Goal: Transaction & Acquisition: Download file/media

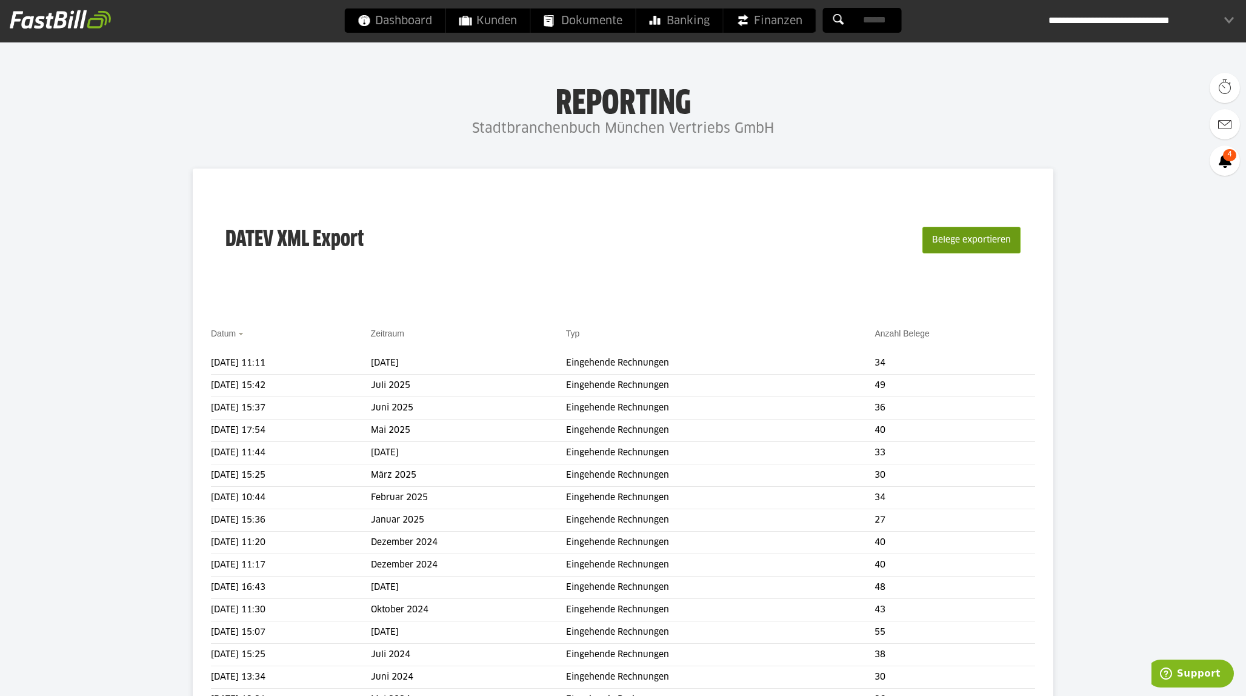
click at [976, 239] on button "Belege exportieren" at bounding box center [971, 240] width 98 height 27
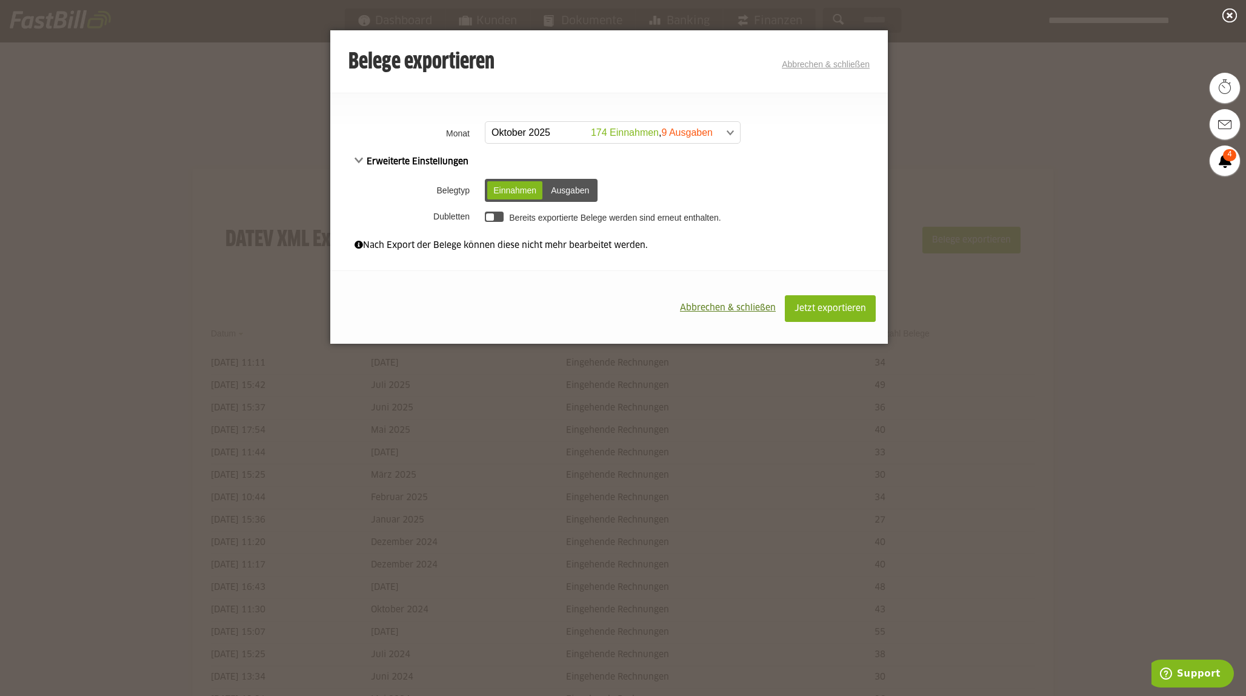
click at [580, 190] on div "Ausgaben" at bounding box center [570, 190] width 50 height 18
click at [497, 216] on div at bounding box center [494, 216] width 19 height 10
click at [531, 134] on span at bounding box center [606, 133] width 254 height 22
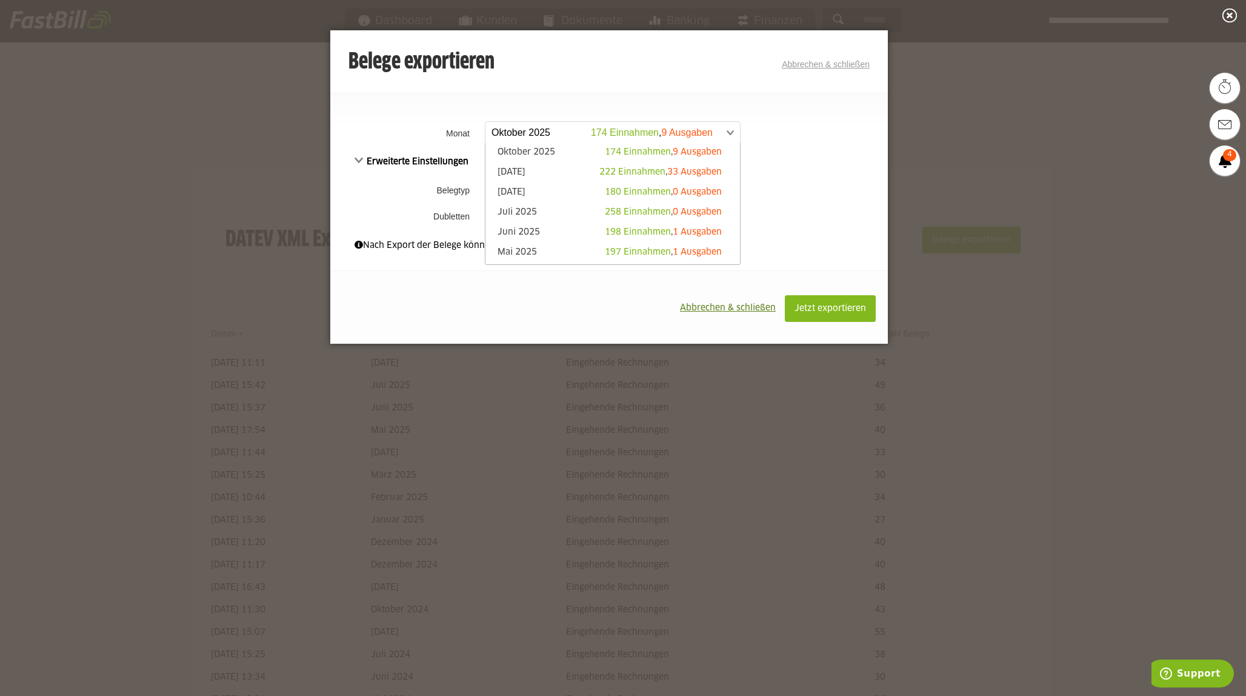
click at [515, 164] on li "[DATE] 222 Einnahmen , 33 Ausgaben" at bounding box center [612, 173] width 254 height 20
click at [514, 169] on link "[DATE] 222 Einnahmen , 33 Ausgaben" at bounding box center [612, 173] width 242 height 14
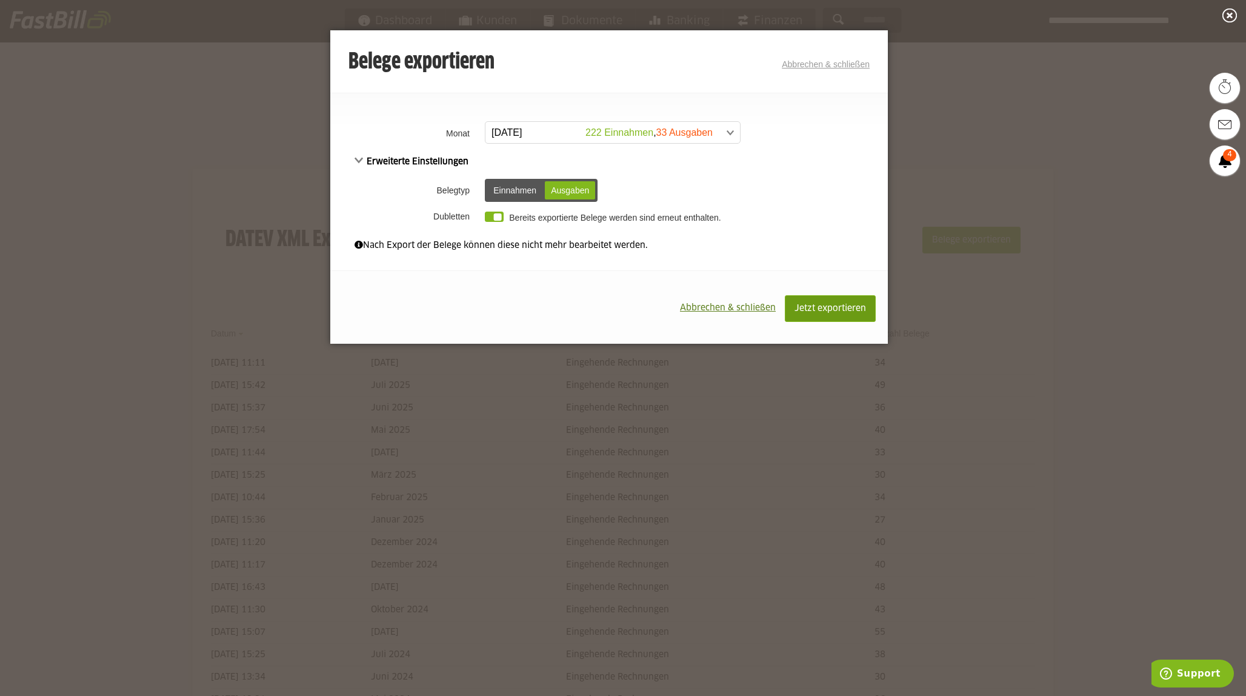
click at [819, 312] on span "Jetzt exportieren" at bounding box center [829, 308] width 71 height 8
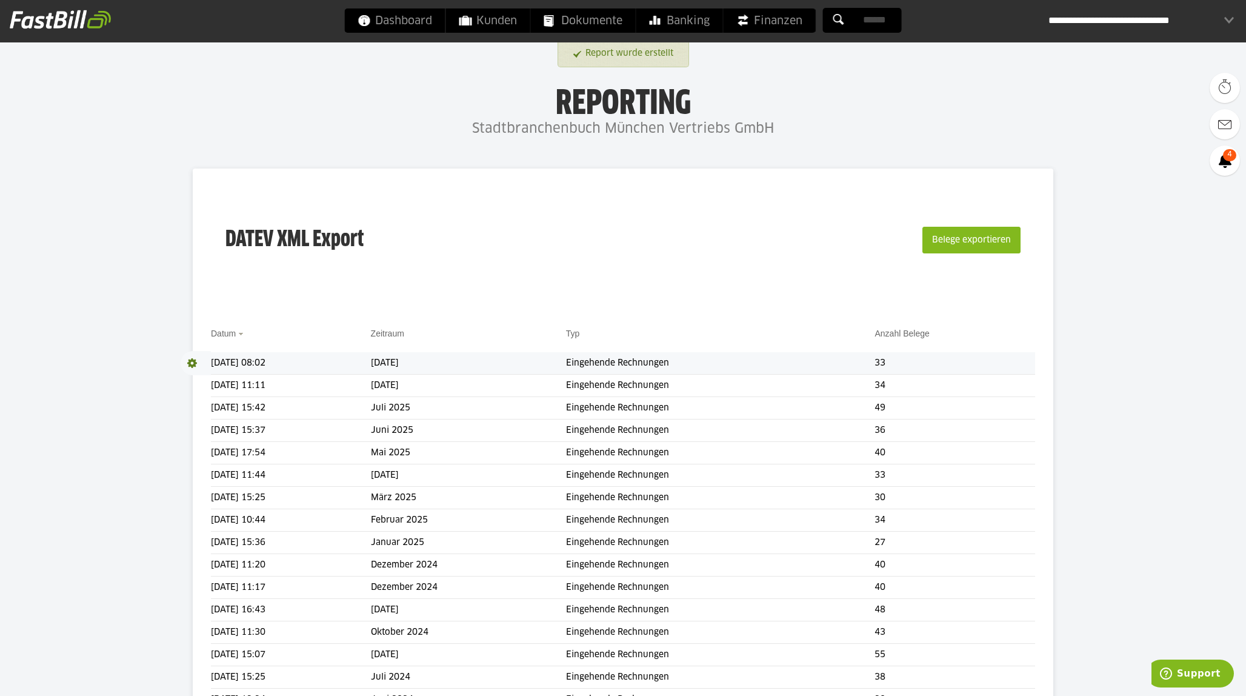
click at [191, 361] on span at bounding box center [196, 363] width 30 height 24
click at [199, 379] on link "Download" at bounding box center [213, 379] width 65 height 14
click at [1169, 10] on div "**********" at bounding box center [1140, 20] width 185 height 24
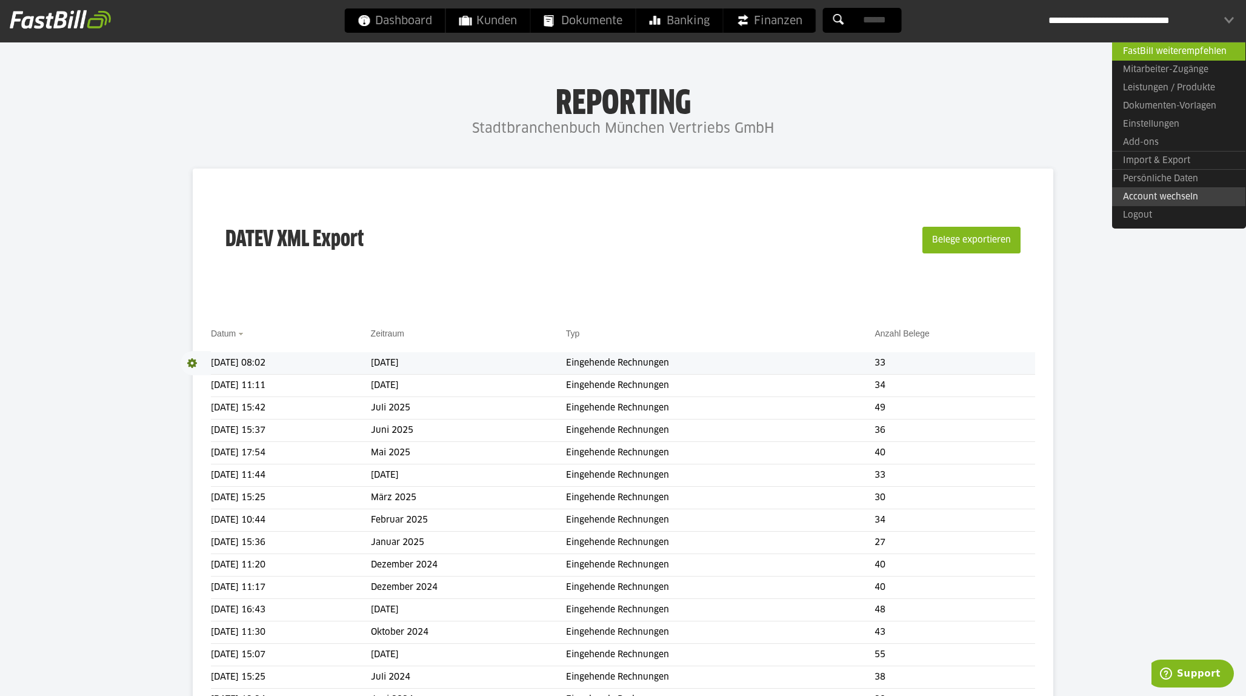
click at [1155, 194] on link "Account wechseln" at bounding box center [1178, 196] width 133 height 19
